Goal: Transaction & Acquisition: Purchase product/service

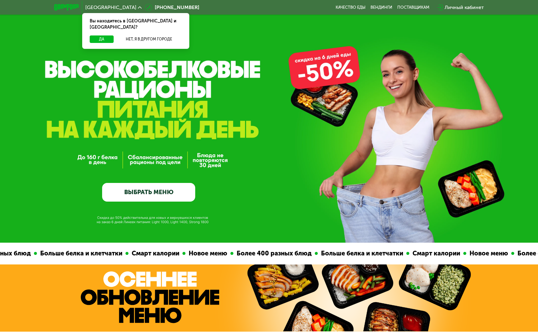
click at [166, 192] on link "ВЫБРАТЬ МЕНЮ" at bounding box center [148, 192] width 93 height 19
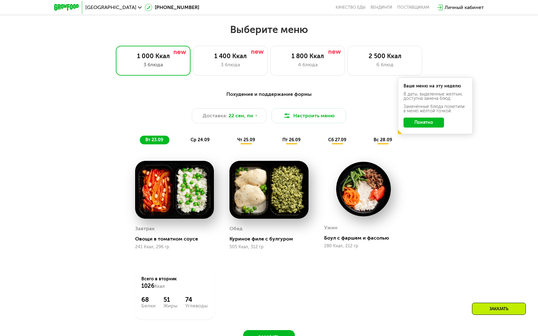
scroll to position [469, 0]
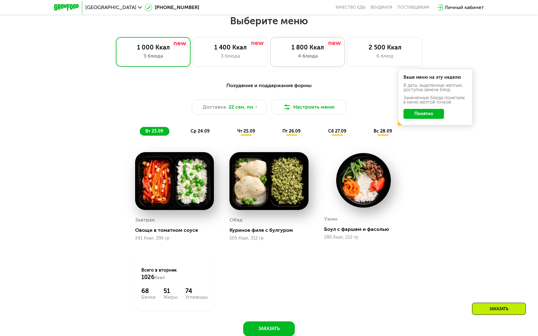
click at [320, 57] on div "4 блюда" at bounding box center [308, 55] width 62 height 7
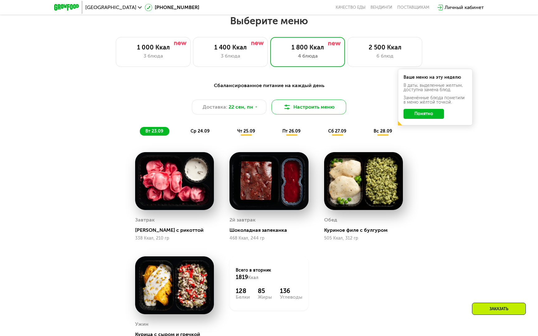
click at [301, 106] on button "Настроить меню" at bounding box center [309, 107] width 75 height 15
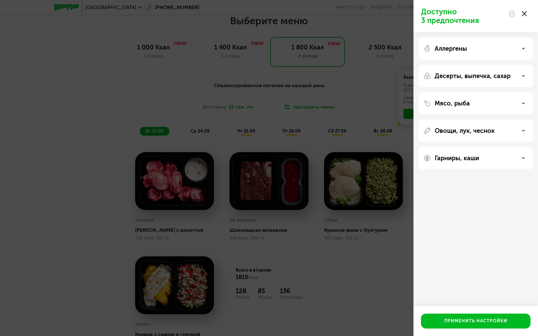
click at [452, 48] on p "Аллергены" at bounding box center [451, 48] width 32 height 7
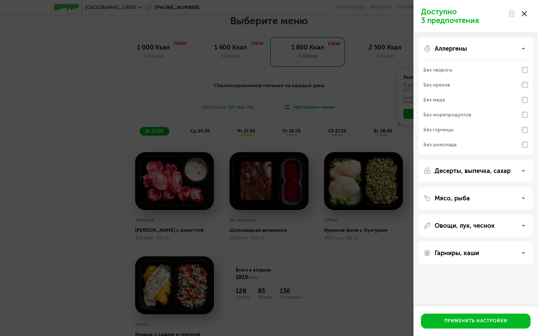
click at [452, 48] on p "Аллергены" at bounding box center [451, 48] width 32 height 7
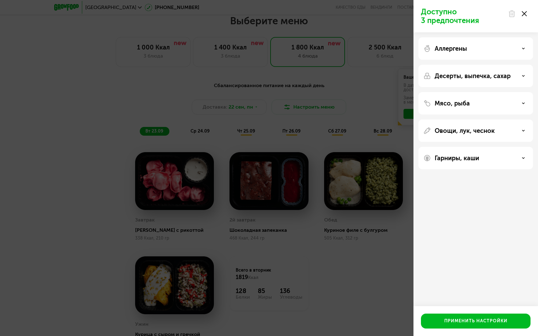
click at [448, 76] on p "Десерты, выпечка, сахар" at bounding box center [473, 75] width 76 height 7
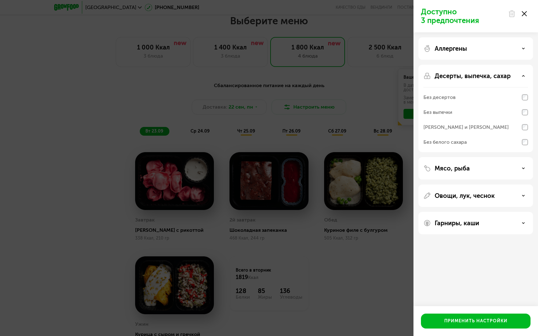
click at [455, 141] on div "Без белого сахара" at bounding box center [445, 142] width 43 height 7
click at [461, 95] on div "Без десертов" at bounding box center [476, 97] width 105 height 15
click at [463, 319] on div "Применить настройки" at bounding box center [475, 321] width 63 height 6
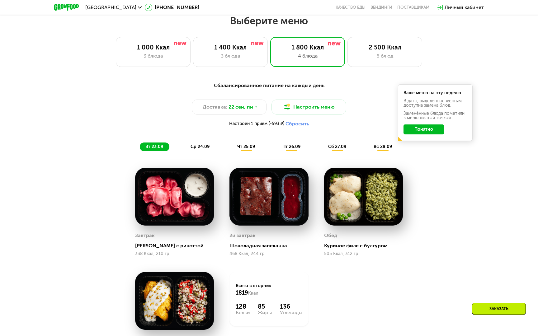
click at [429, 128] on button "Понятно" at bounding box center [424, 130] width 40 height 10
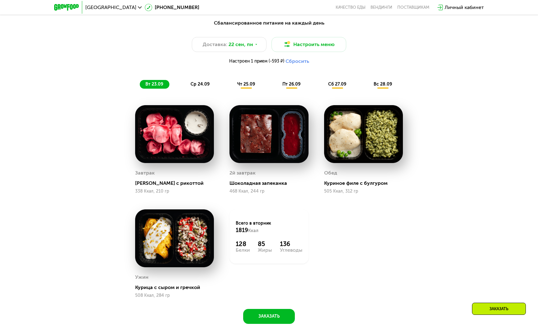
scroll to position [489, 0]
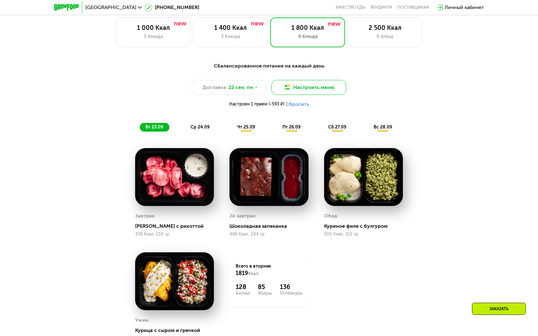
click at [317, 88] on button "Настроить меню" at bounding box center [309, 87] width 75 height 15
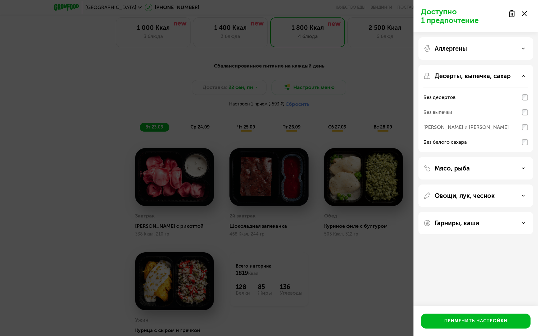
click at [447, 168] on p "Мясо, рыба" at bounding box center [452, 168] width 35 height 7
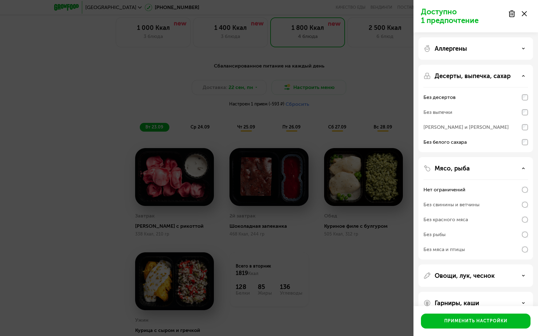
click at [447, 168] on p "Мясо, рыба" at bounding box center [452, 168] width 35 height 7
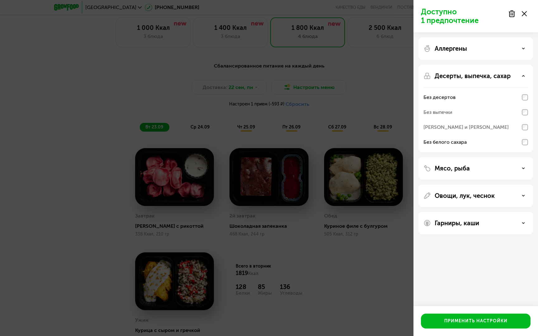
click at [448, 192] on p "Овощи, лук, чеснок" at bounding box center [465, 195] width 60 height 7
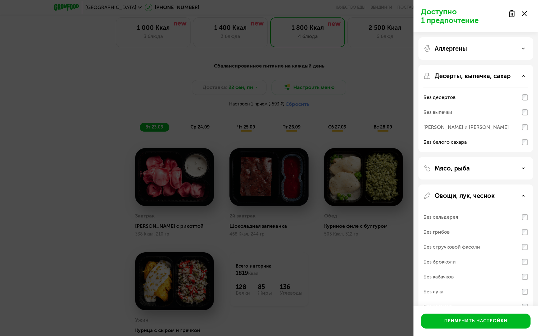
click at [448, 192] on p "Овощи, лук, чеснок" at bounding box center [465, 195] width 60 height 7
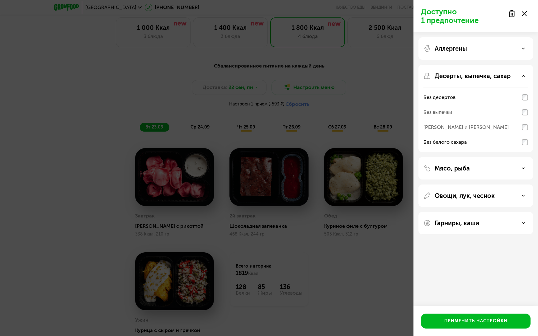
click at [443, 215] on div "Гарниры, каши" at bounding box center [476, 223] width 115 height 22
click at [463, 11] on icon at bounding box center [524, 13] width 5 height 5
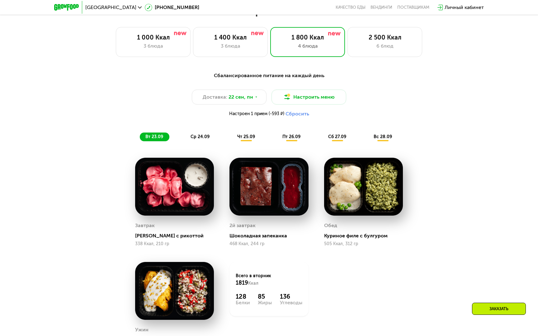
scroll to position [467, 0]
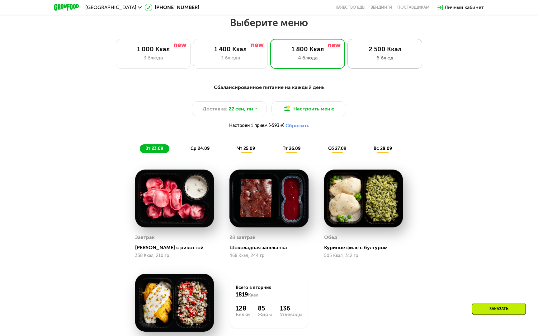
click at [374, 64] on div "2 500 Ккал 6 блюд" at bounding box center [385, 54] width 75 height 30
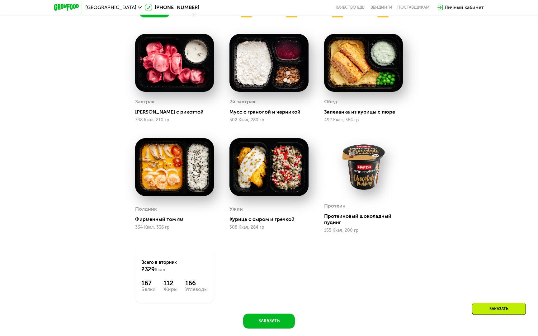
scroll to position [604, 0]
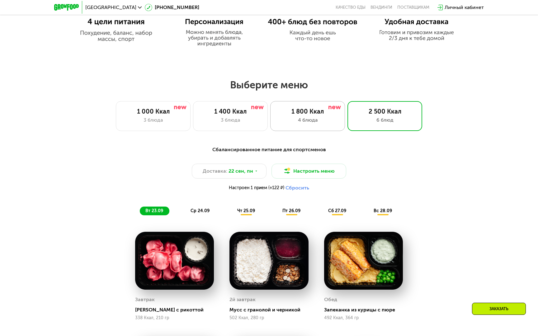
click at [337, 107] on img at bounding box center [335, 107] width 12 height 3
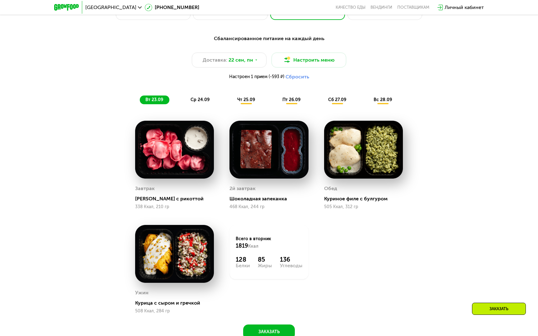
scroll to position [502, 0]
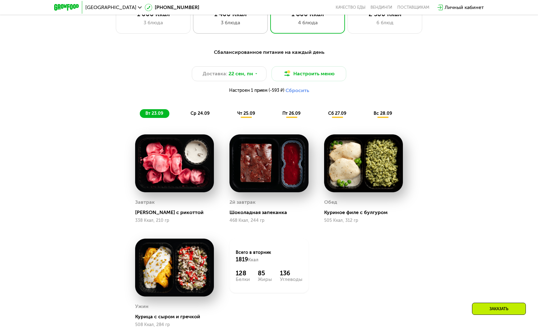
click at [230, 32] on div "1 400 Ккал 3 блюда" at bounding box center [230, 19] width 75 height 30
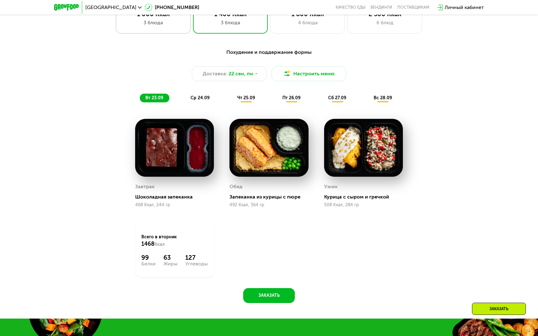
click at [182, 31] on div "1 000 Ккал 3 блюда" at bounding box center [153, 19] width 75 height 30
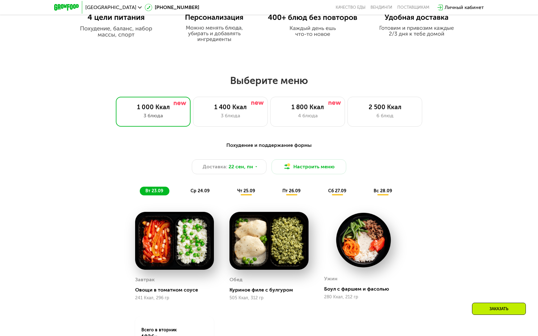
scroll to position [418, 0]
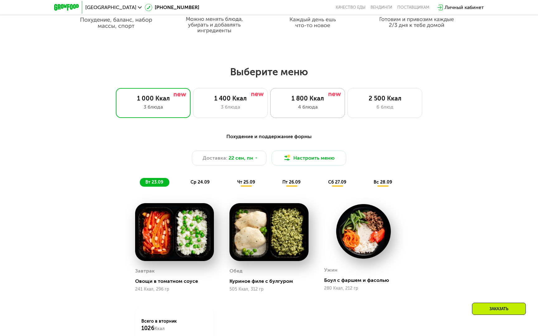
click at [290, 107] on div "4 блюда" at bounding box center [308, 106] width 62 height 7
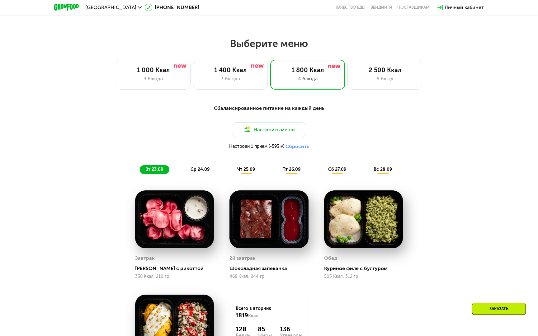
scroll to position [503, 0]
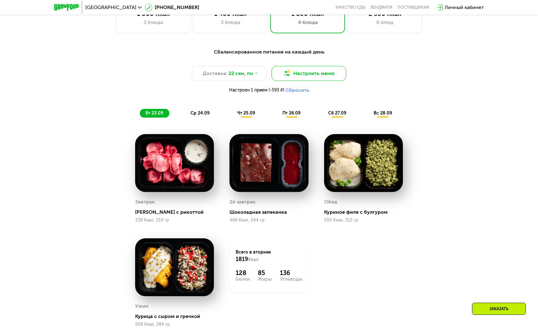
click at [289, 80] on button "Настроить меню" at bounding box center [309, 73] width 75 height 15
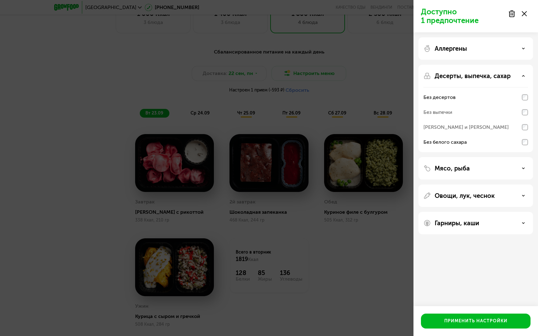
click at [463, 12] on use at bounding box center [524, 13] width 5 height 5
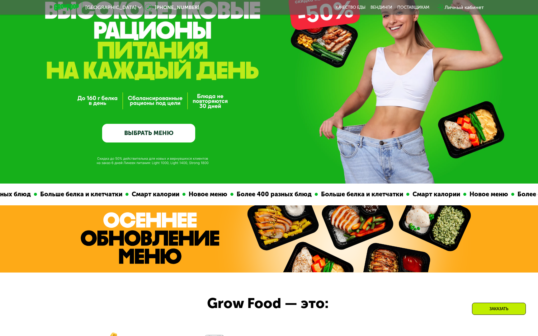
scroll to position [0, 0]
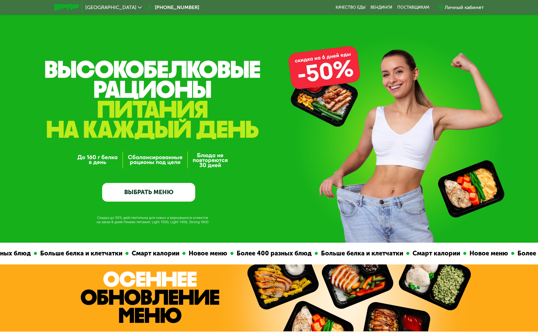
click at [171, 193] on link "ВЫБРАТЬ МЕНЮ" at bounding box center [148, 192] width 93 height 19
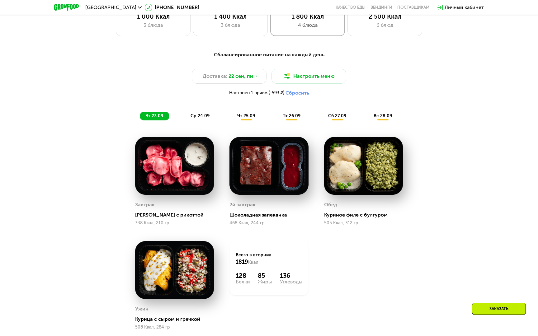
scroll to position [512, 0]
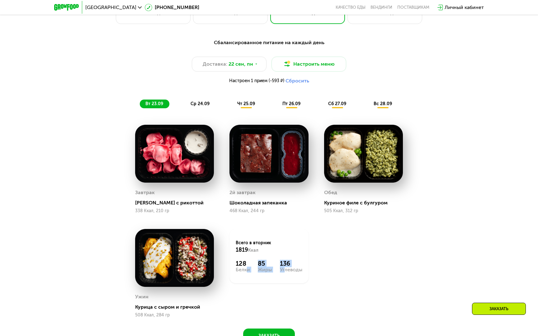
drag, startPoint x: 244, startPoint y: 269, endPoint x: 282, endPoint y: 272, distance: 37.5
click at [282, 272] on div "128 Белки 85 Жиры 136 Углеводы" at bounding box center [269, 266] width 66 height 12
click at [229, 102] on div "вт 23.09 ср 24.09 чт 25.09 пт 26.09 сб 27.09 вс 28.09" at bounding box center [269, 104] width 258 height 9
click at [206, 107] on div "ср 24.09" at bounding box center [200, 104] width 31 height 9
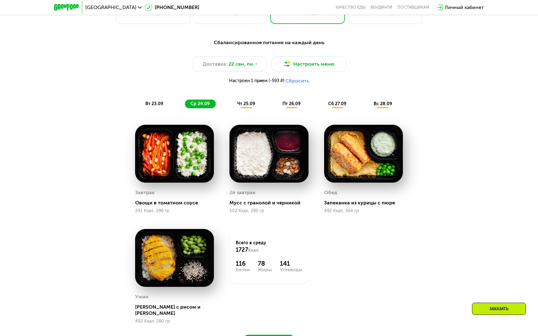
click at [244, 105] on span "чт 25.09" at bounding box center [246, 103] width 18 height 5
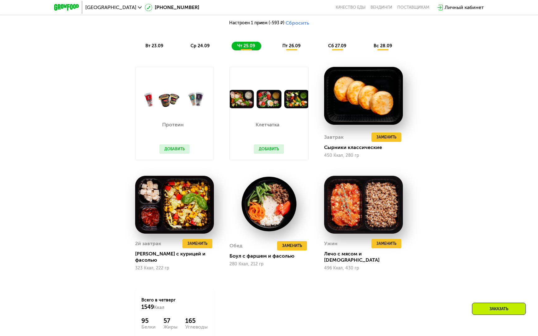
scroll to position [597, 0]
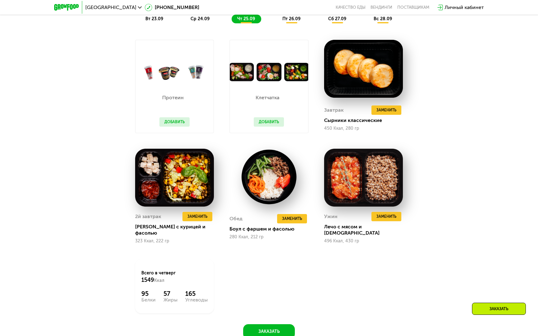
click at [187, 123] on button "Добавить" at bounding box center [174, 121] width 30 height 9
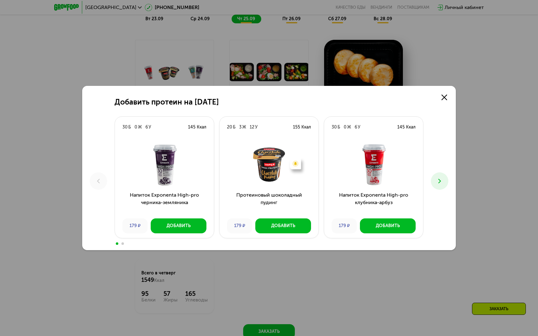
click at [447, 90] on div "Добавить протеин на 25 сентября 30 Б 0 Ж 6 У 145 Ккал Напиток Exponenta High-pr…" at bounding box center [269, 168] width 374 height 164
click at [449, 81] on div "Добавить протеин на 25 сентября 30 Б 0 Ж 6 У 145 Ккал Напиток Exponenta High-pr…" at bounding box center [269, 168] width 538 height 336
click at [449, 89] on div "Добавить протеин на 25 сентября 30 Б 0 Ж 6 У 145 Ккал Напиток Exponenta High-pr…" at bounding box center [269, 168] width 374 height 164
click at [448, 91] on link at bounding box center [444, 97] width 12 height 12
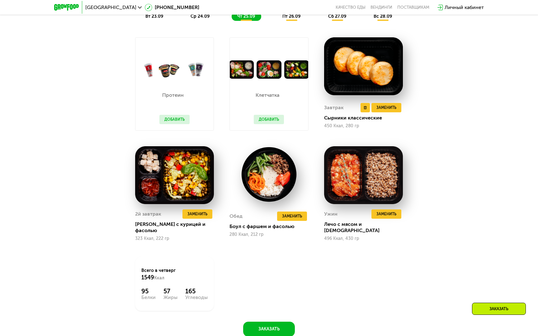
scroll to position [585, 0]
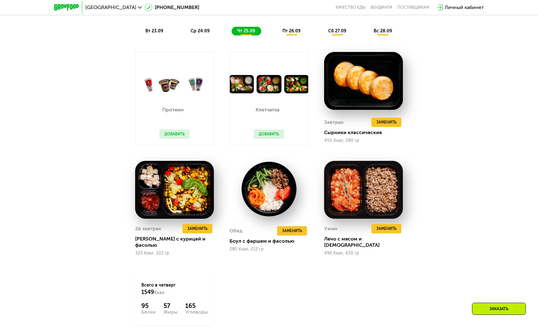
click at [291, 31] on span "пт 26.09" at bounding box center [291, 30] width 18 height 5
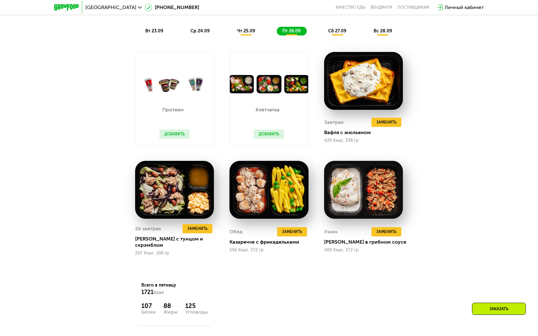
click at [329, 25] on div "Сбалансированное питание на каждый день Доставка: 22 сен, пн Настроить меню Нас…" at bounding box center [269, 0] width 369 height 69
click at [339, 27] on div "сб 27.09" at bounding box center [338, 31] width 30 height 9
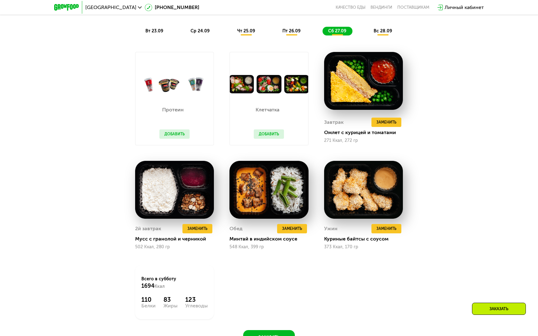
click at [384, 33] on span "вс 28.09" at bounding box center [383, 30] width 18 height 5
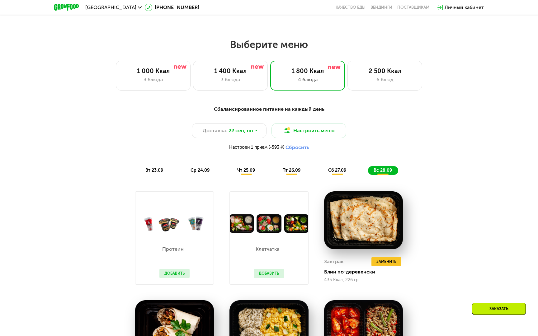
scroll to position [446, 0]
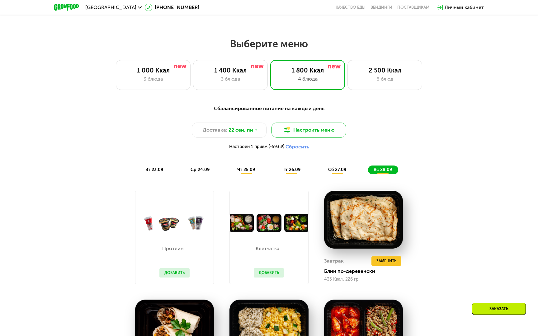
click at [288, 123] on button "Настроить меню" at bounding box center [309, 130] width 75 height 15
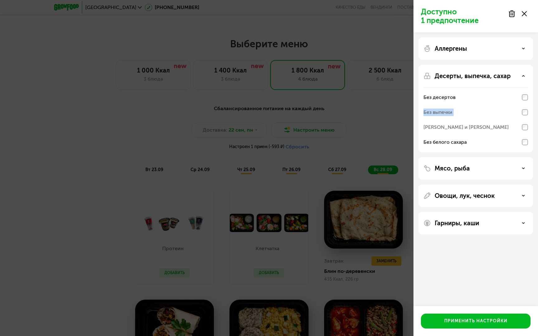
drag, startPoint x: 336, startPoint y: 126, endPoint x: 379, endPoint y: 100, distance: 50.7
click at [372, 102] on div "Доступно 1 предпочтение Аллергены Десерты, выпечка, сахар Без десертов Без выпе…" at bounding box center [269, 168] width 538 height 336
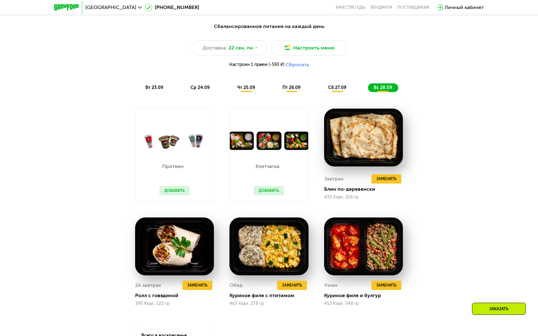
scroll to position [487, 0]
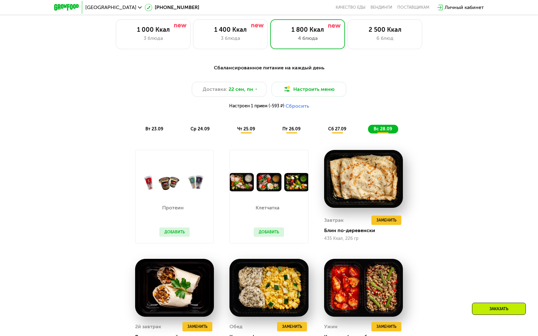
click at [245, 126] on div "чт 25.09" at bounding box center [247, 129] width 30 height 9
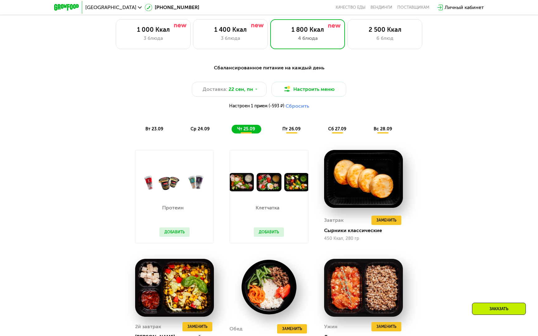
click at [294, 122] on div "Сбалансированное питание на каждый день Доставка: 22 сен, пн Настроить меню Нас…" at bounding box center [269, 98] width 369 height 69
click at [294, 129] on span "пт 26.09" at bounding box center [291, 128] width 18 height 5
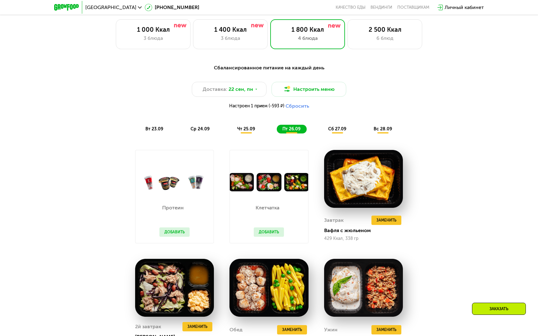
click at [324, 124] on div "Сбалансированное питание на каждый день Доставка: 22 сен, пн Настроить меню Нас…" at bounding box center [269, 98] width 369 height 69
click at [159, 123] on div "Сбалансированное питание на каждый день Доставка: 22 сен, пн Настроить меню Нас…" at bounding box center [269, 98] width 369 height 69
click at [155, 128] on span "вт 23.09" at bounding box center [154, 128] width 18 height 5
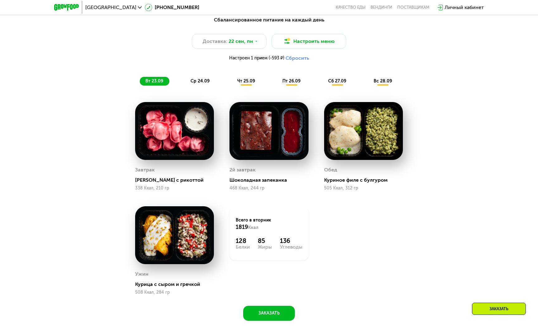
scroll to position [526, 0]
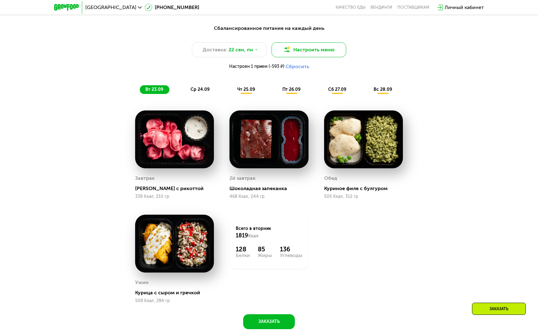
click at [307, 49] on button "Настроить меню" at bounding box center [309, 49] width 75 height 15
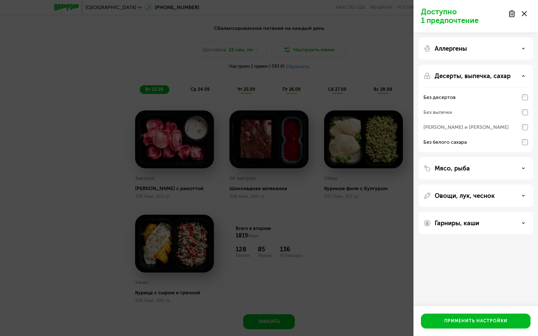
click at [463, 77] on p "Десерты, выпечка, сахар" at bounding box center [473, 75] width 76 height 7
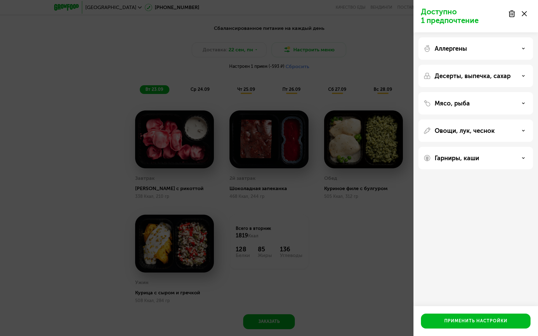
click at [463, 49] on p "Аллергены" at bounding box center [451, 48] width 32 height 7
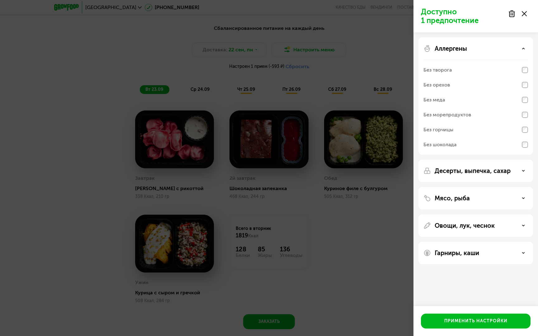
click at [463, 49] on p "Аллергены" at bounding box center [451, 48] width 32 height 7
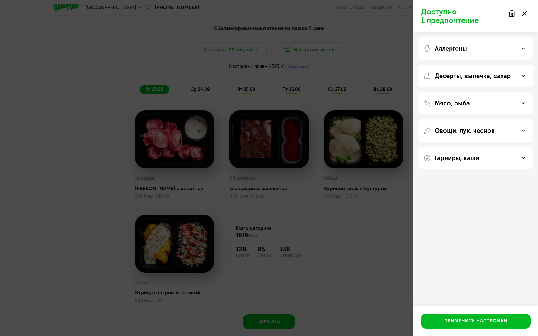
click at [463, 50] on div "Аллергены" at bounding box center [476, 48] width 105 height 7
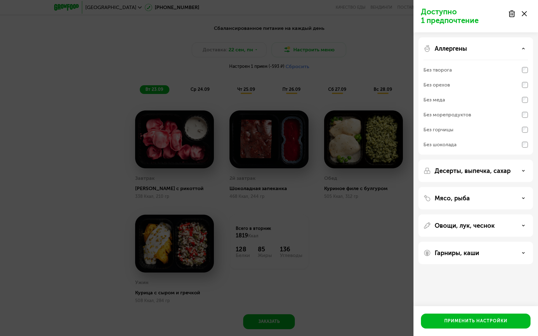
click at [454, 147] on div "Без шоколада" at bounding box center [440, 144] width 33 height 7
click at [374, 224] on div "Предпочтения выбраны Аллергены Без творога Без орехов Без меда Без морепродукто…" at bounding box center [269, 168] width 538 height 336
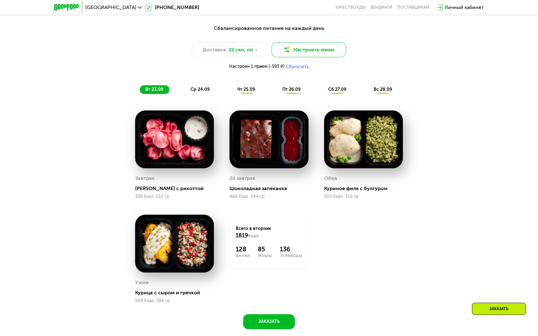
click at [300, 46] on button "Настроить меню" at bounding box center [309, 49] width 75 height 15
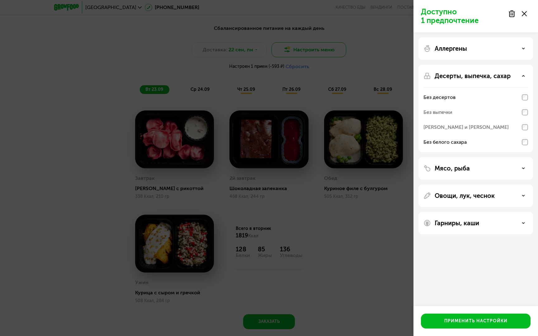
click at [300, 46] on div "Доступно 1 предпочтение Аллергены Десерты, выпечка, сахар Без десертов Без выпе…" at bounding box center [269, 168] width 538 height 336
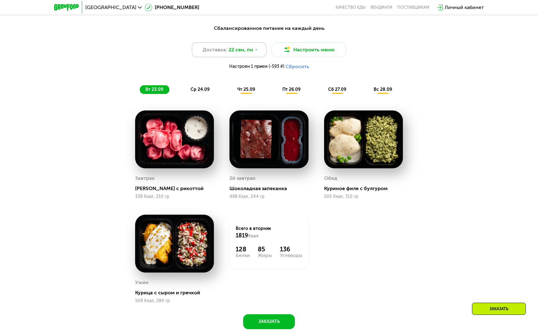
click at [243, 53] on span "22 сен, пн" at bounding box center [241, 49] width 25 height 7
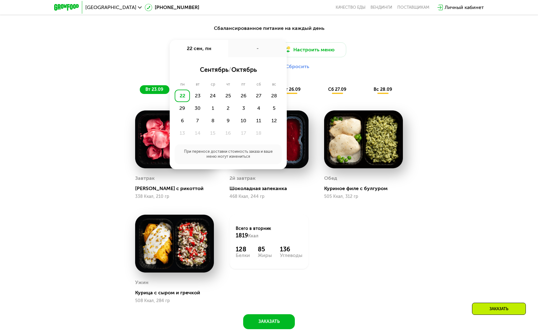
click at [299, 16] on div "Сбалансированное питание на каждый день Доставка: 22 сен, пн 22 сен, пн - сентя…" at bounding box center [269, 180] width 538 height 329
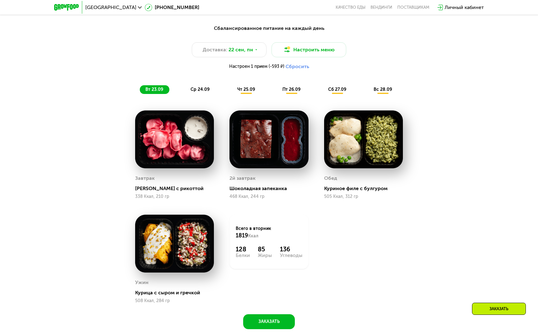
click at [299, 63] on div "Доставка: 22 сен, пн Настроить меню Настроен 1 прием (-593 ₽) Сбросить" at bounding box center [269, 57] width 369 height 31
click at [299, 51] on button "Настроить меню" at bounding box center [309, 49] width 75 height 15
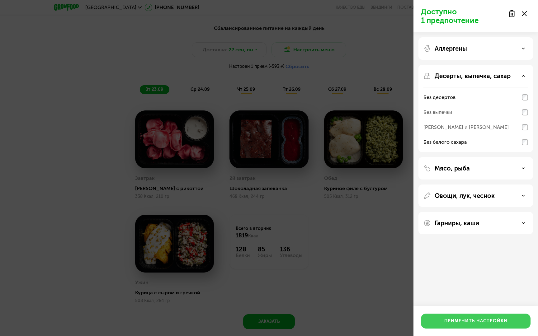
click at [452, 323] on div "Применить настройки" at bounding box center [475, 321] width 63 height 6
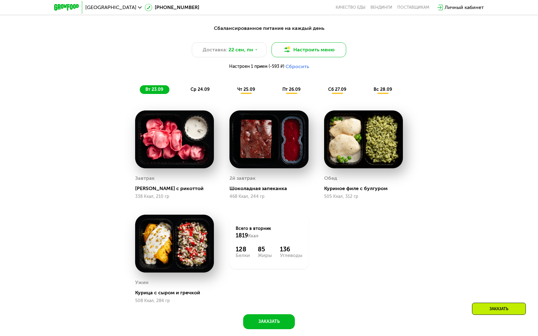
click at [313, 47] on button "Настроить меню" at bounding box center [309, 49] width 75 height 15
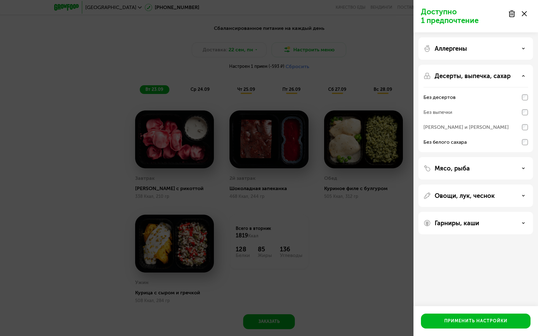
click at [443, 55] on div "Аллергены" at bounding box center [476, 48] width 115 height 22
click at [460, 45] on p "Аллергены" at bounding box center [451, 48] width 32 height 7
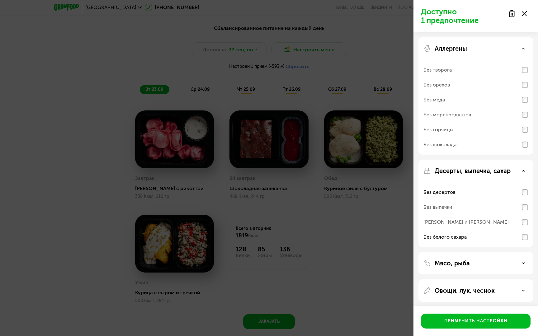
click at [463, 145] on div "Без шоколада" at bounding box center [476, 144] width 105 height 15
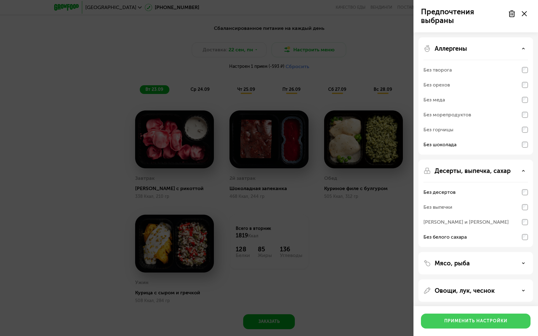
click at [444, 317] on button "Применить настройки" at bounding box center [476, 321] width 110 height 15
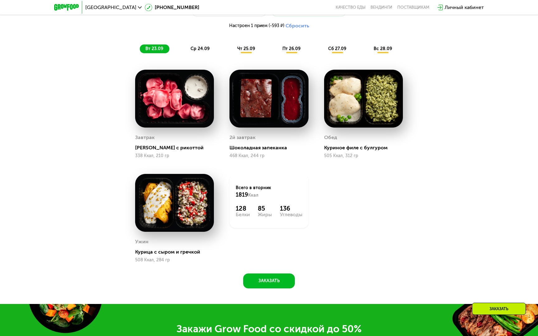
scroll to position [562, 0]
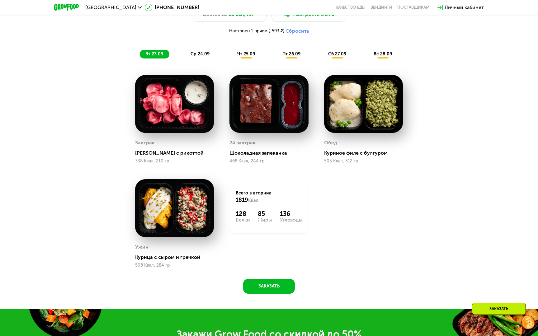
click at [206, 49] on div "Сбалансированное питание на каждый день Доставка: 22 сен, пн Настроить меню Нас…" at bounding box center [269, 23] width 369 height 69
click at [200, 56] on span "ср 24.09" at bounding box center [200, 53] width 19 height 5
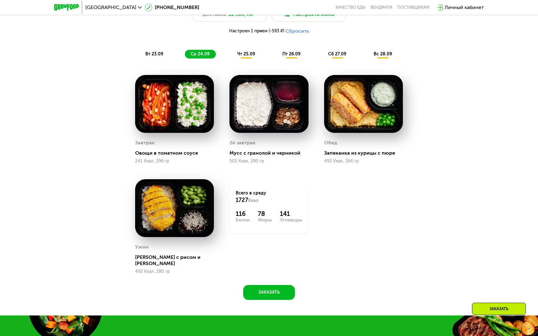
click at [262, 50] on div "вт 23.09 ср 24.09 чт 25.09 пт 26.09 сб 27.09 вс 28.09" at bounding box center [269, 54] width 258 height 9
click at [263, 53] on div "вт 23.09 ср 24.09 чт 25.09 пт 26.09 сб 27.09 вс 28.09" at bounding box center [269, 54] width 258 height 9
click at [255, 57] on div "чт 25.09" at bounding box center [247, 54] width 30 height 9
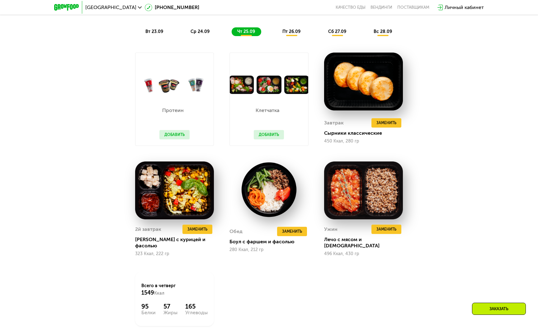
scroll to position [587, 0]
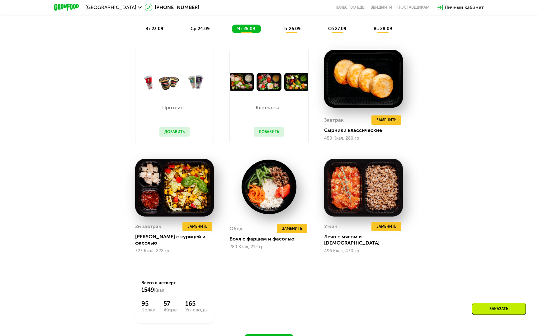
click at [291, 27] on span "пт 26.09" at bounding box center [291, 28] width 18 height 5
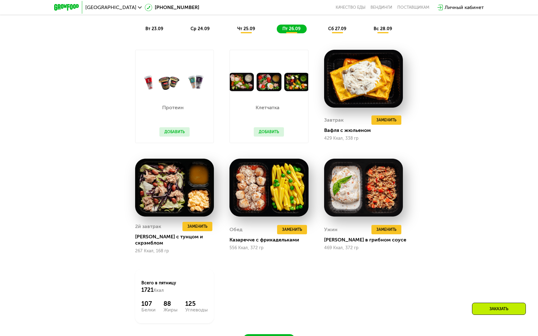
click at [336, 30] on span "сб 27.09" at bounding box center [337, 28] width 18 height 5
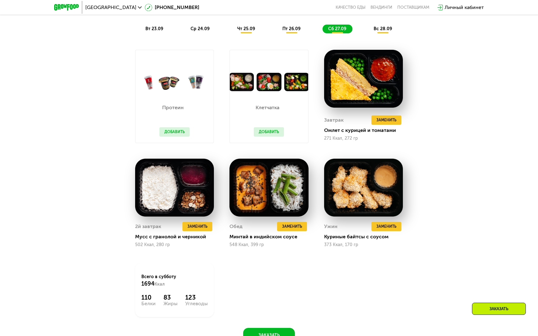
click at [367, 32] on div "вт 23.09 ср 24.09 чт 25.09 пт 26.09 сб 27.09 вс 28.09" at bounding box center [269, 29] width 258 height 9
click at [377, 32] on div "вс 28.09" at bounding box center [383, 29] width 30 height 9
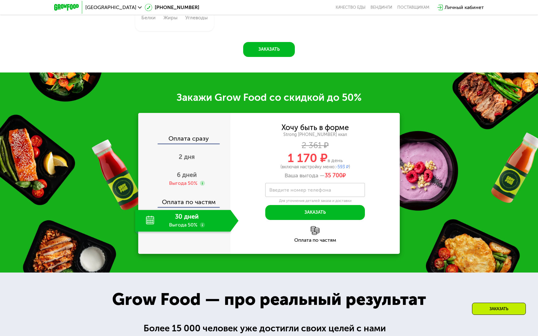
scroll to position [878, 0]
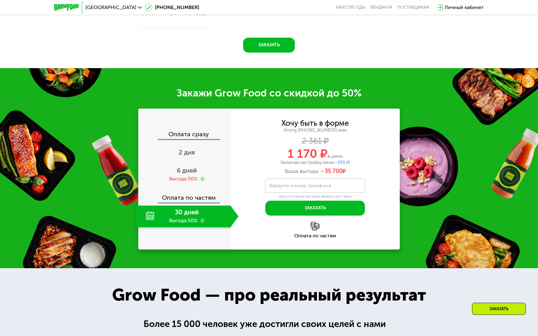
click at [195, 219] on div "30 дней Выгода 50%" at bounding box center [182, 217] width 95 height 22
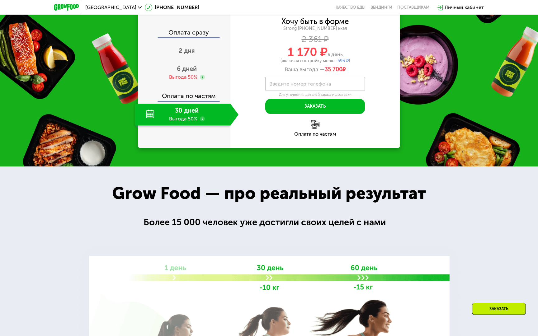
scroll to position [980, 0]
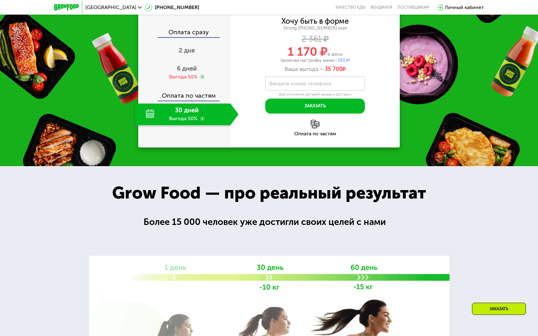
click at [195, 113] on div "30 дней Выгода 50%" at bounding box center [182, 115] width 95 height 22
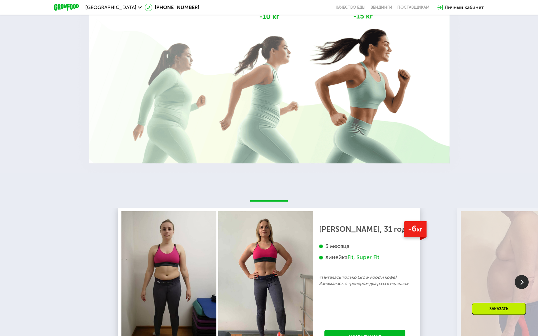
scroll to position [1251, 0]
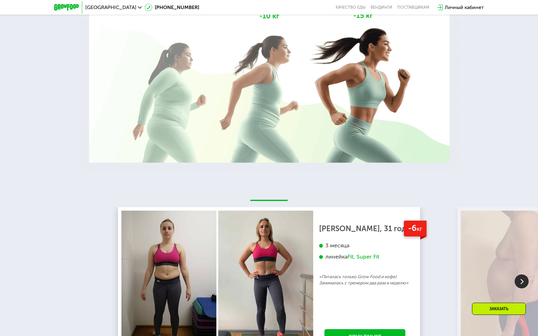
click at [181, 130] on img at bounding box center [269, 73] width 391 height 208
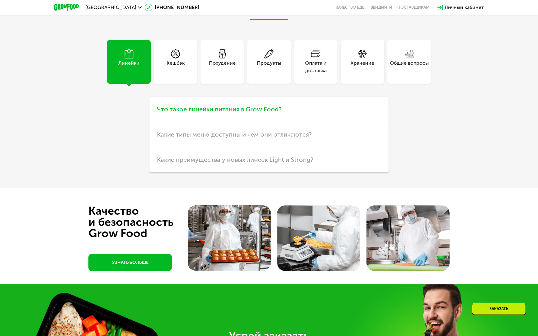
scroll to position [1874, 0]
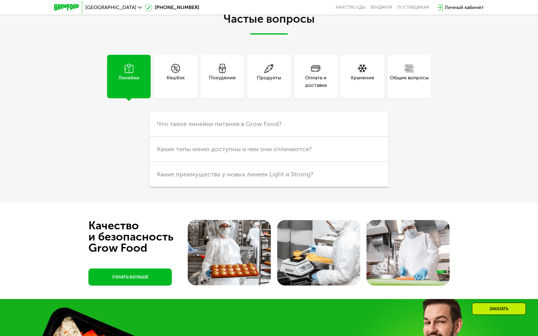
click at [228, 84] on div "Похудение" at bounding box center [222, 81] width 27 height 15
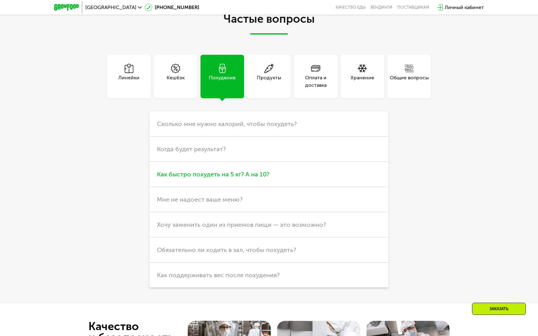
click at [255, 174] on span "Как быстро похудеть на 5 кг? А на 10?" at bounding box center [213, 174] width 112 height 7
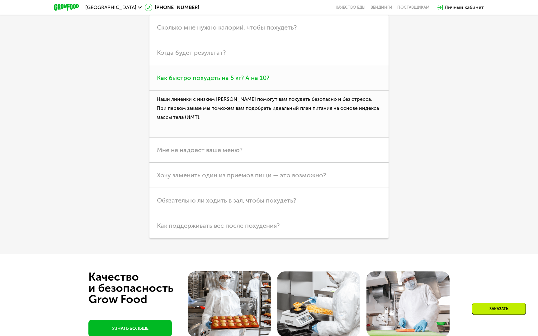
scroll to position [2010, 0]
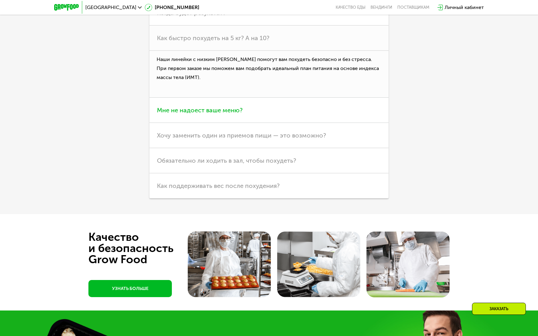
click at [237, 112] on span "Мне не надоест ваше меню?" at bounding box center [200, 110] width 86 height 7
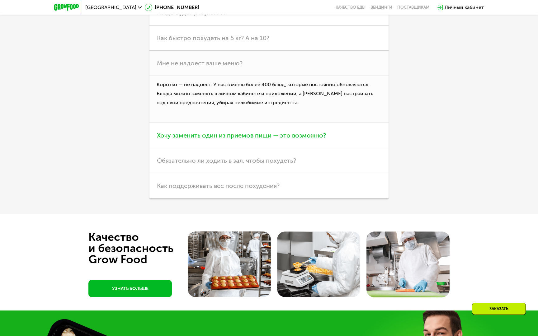
click at [241, 134] on span "Хочу заменить один из приемов пищи — это возможно?" at bounding box center [241, 135] width 169 height 7
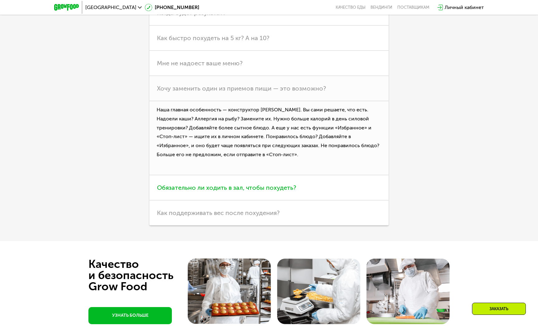
click at [247, 187] on span "Обязательно ли ходить в зал, чтобы похудеть?" at bounding box center [226, 187] width 139 height 7
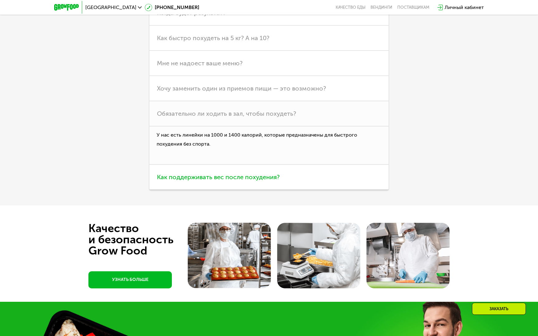
click at [247, 184] on h3 "Как поддерживать вес после похудения?" at bounding box center [268, 177] width 239 height 25
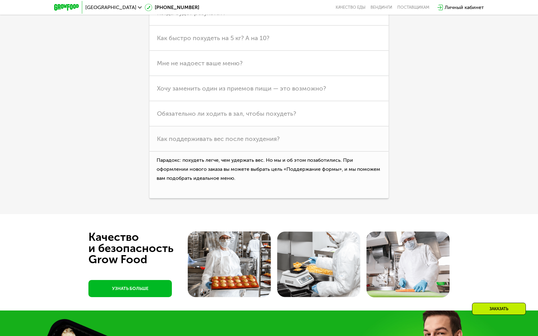
click at [73, 4] on img at bounding box center [66, 7] width 25 height 7
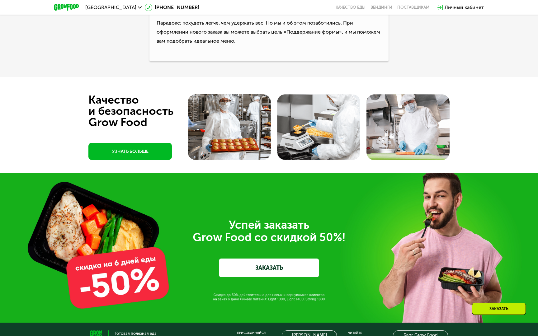
scroll to position [2285, 0]
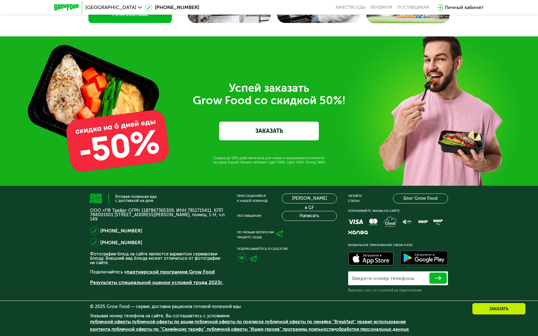
click at [276, 131] on link "ЗАКАЗАТЬ" at bounding box center [269, 131] width 100 height 19
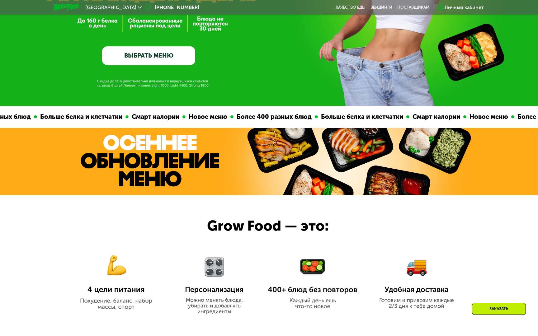
scroll to position [133, 0]
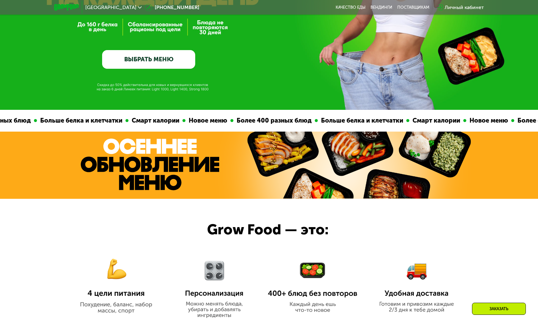
click at [167, 64] on link "ВЫБРАТЬ МЕНЮ" at bounding box center [148, 59] width 93 height 19
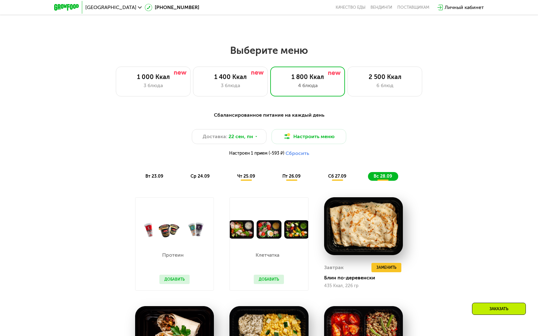
scroll to position [469, 0]
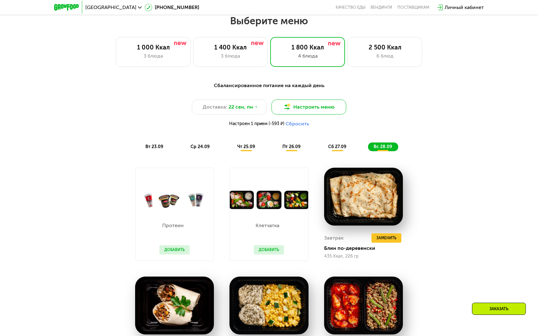
click at [294, 104] on button "Настроить меню" at bounding box center [309, 107] width 75 height 15
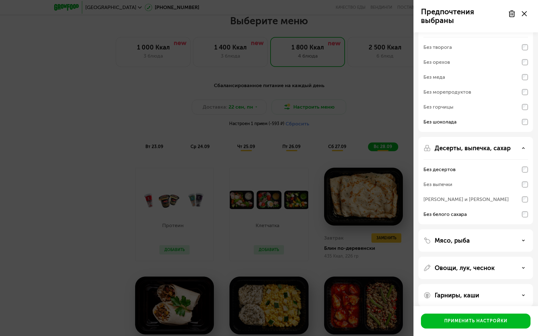
scroll to position [29, 0]
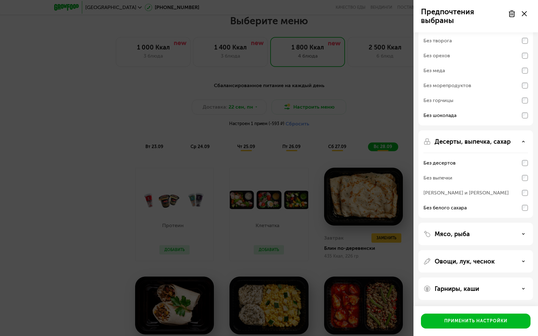
click at [463, 285] on div "Гарниры, каши" at bounding box center [476, 289] width 115 height 22
click at [463, 290] on div "Гарниры, каши" at bounding box center [476, 288] width 105 height 7
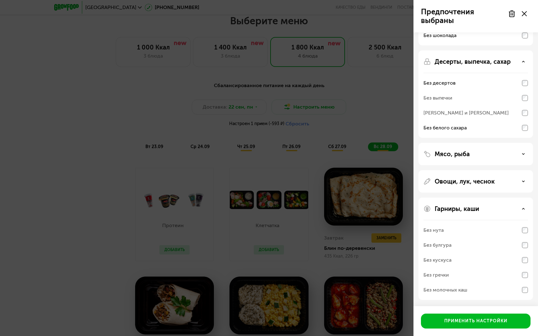
click at [463, 185] on div "Овощи, лук, чеснок" at bounding box center [476, 181] width 115 height 22
click at [463, 186] on div "Овощи, лук, чеснок" at bounding box center [476, 181] width 115 height 22
click at [463, 176] on div "Овощи, лук, чеснок" at bounding box center [476, 181] width 115 height 22
click at [463, 180] on div "Овощи, лук, чеснок" at bounding box center [476, 181] width 105 height 7
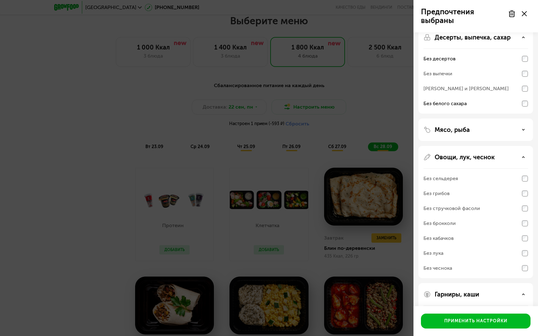
scroll to position [136, 0]
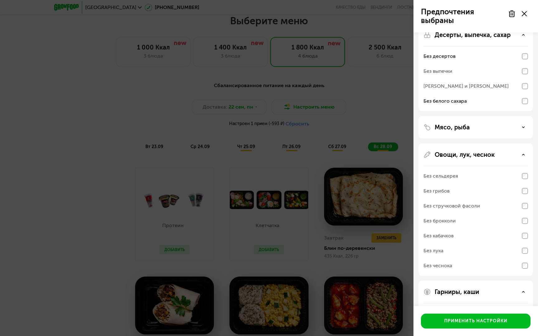
click at [463, 127] on div "Мясо, рыба" at bounding box center [476, 127] width 105 height 7
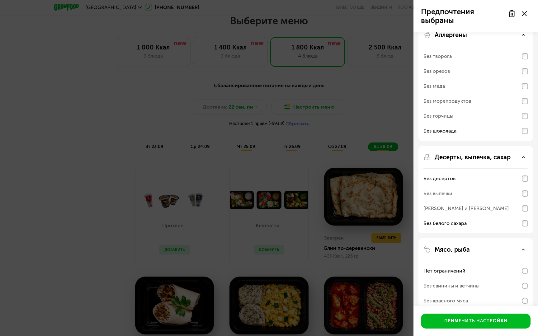
scroll to position [0, 0]
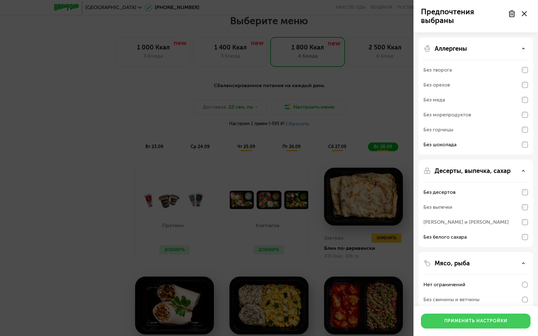
click at [453, 320] on div "Применить настройки" at bounding box center [475, 321] width 63 height 6
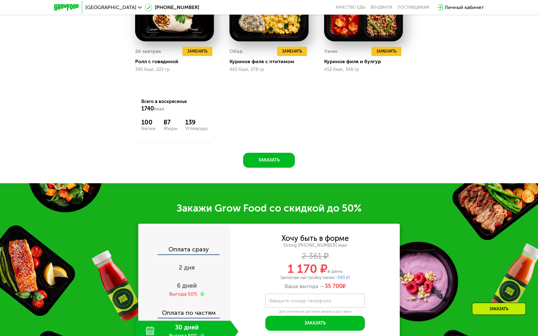
scroll to position [788, 0]
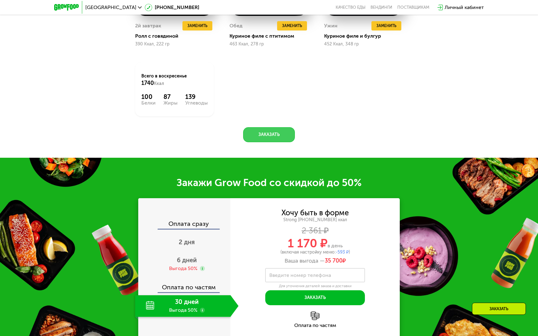
click at [280, 131] on button "Заказать" at bounding box center [269, 134] width 52 height 15
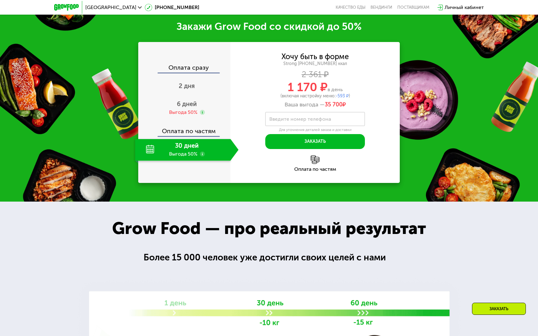
scroll to position [946, 0]
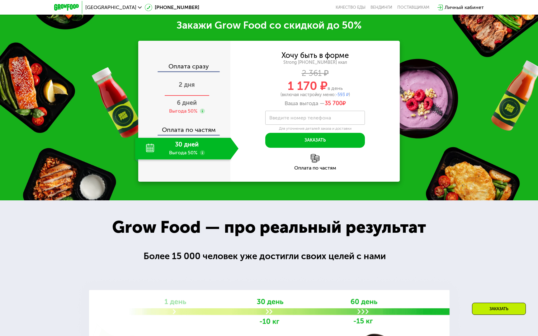
click at [186, 83] on span "2 дня" at bounding box center [187, 84] width 16 height 7
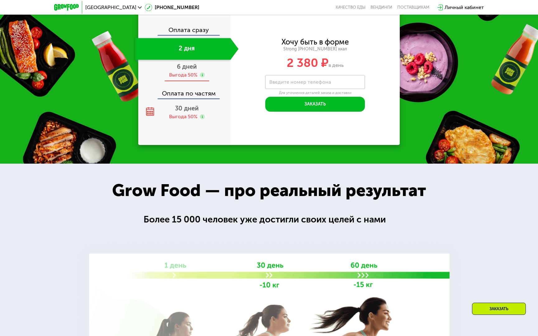
click at [190, 79] on div "6 дней Выгода 50%" at bounding box center [186, 71] width 103 height 22
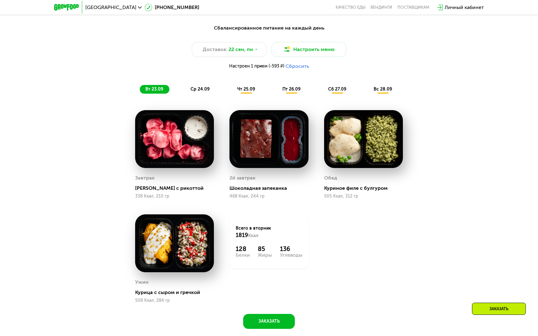
scroll to position [475, 0]
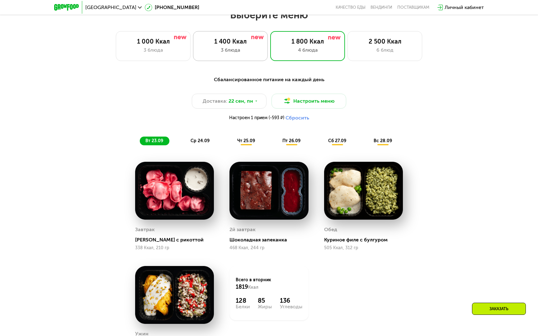
click at [258, 48] on div "3 блюда" at bounding box center [231, 49] width 62 height 7
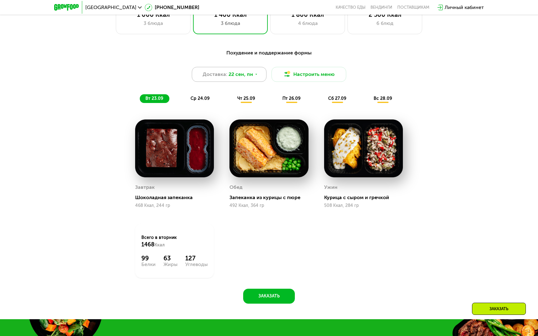
scroll to position [481, 0]
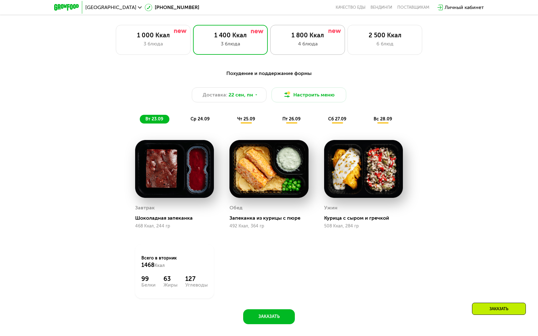
click at [294, 44] on div "4 блюда" at bounding box center [308, 43] width 62 height 7
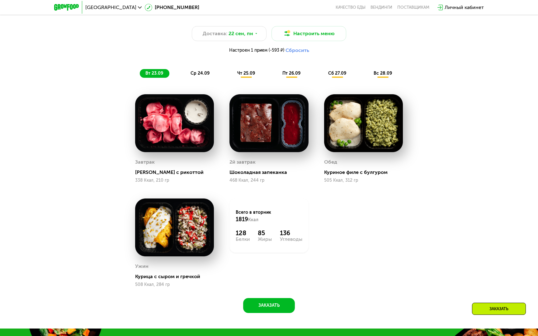
scroll to position [539, 0]
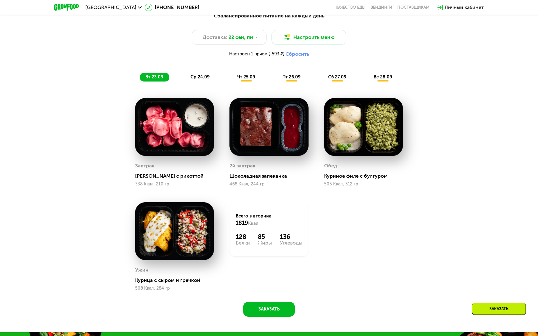
click at [212, 74] on div "ср 24.09" at bounding box center [200, 77] width 31 height 9
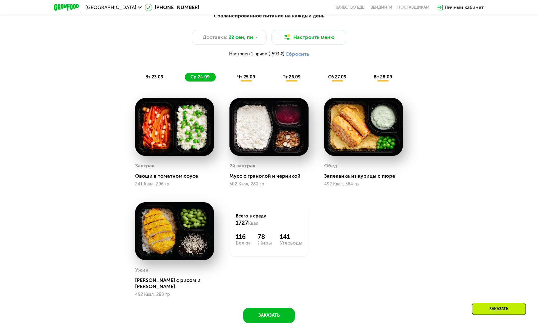
click at [281, 78] on div "пт 26.09" at bounding box center [292, 77] width 30 height 9
